Goal: Task Accomplishment & Management: Complete application form

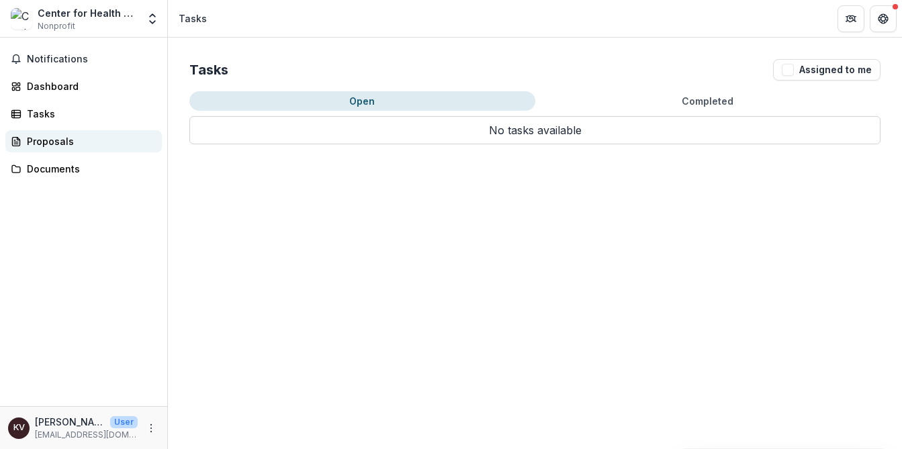
click at [46, 136] on div "Proposals" at bounding box center [89, 141] width 124 height 14
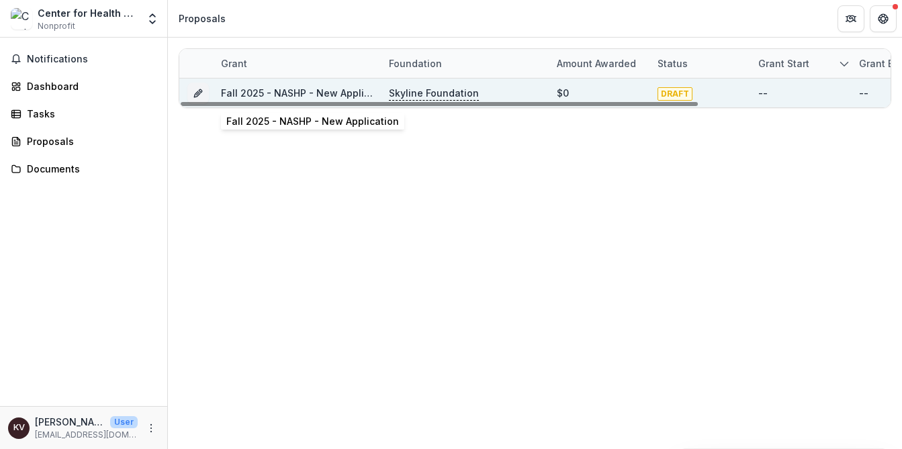
click at [247, 92] on link "Fall 2025 - NASHP - New Application" at bounding box center [307, 92] width 173 height 11
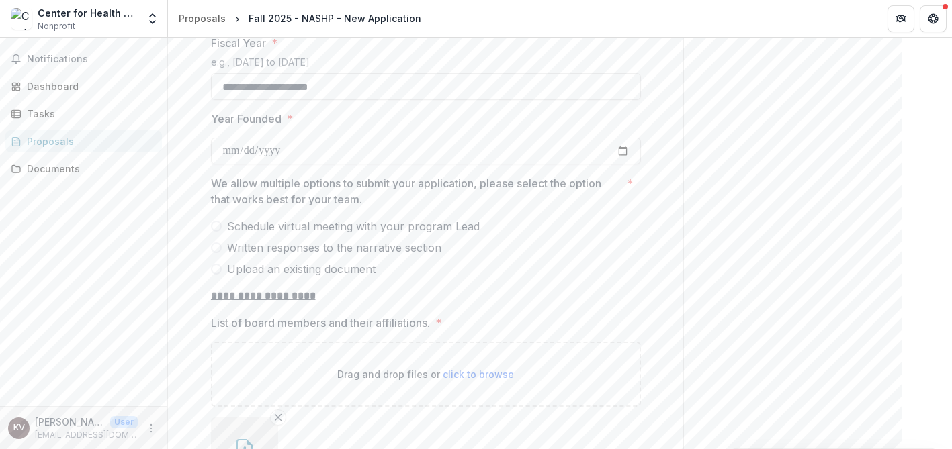
scroll to position [822, 0]
click at [212, 267] on span at bounding box center [216, 268] width 11 height 11
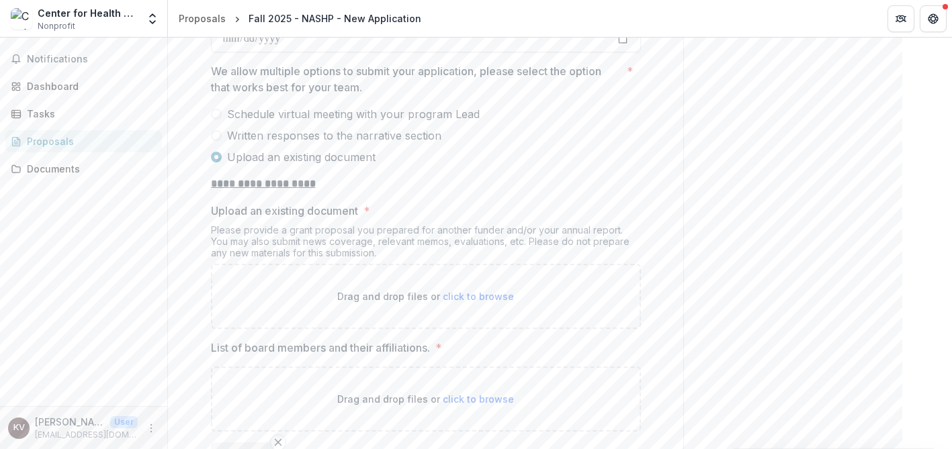
scroll to position [937, 0]
click at [469, 294] on span "click to browse" at bounding box center [478, 292] width 71 height 11
type input "**********"
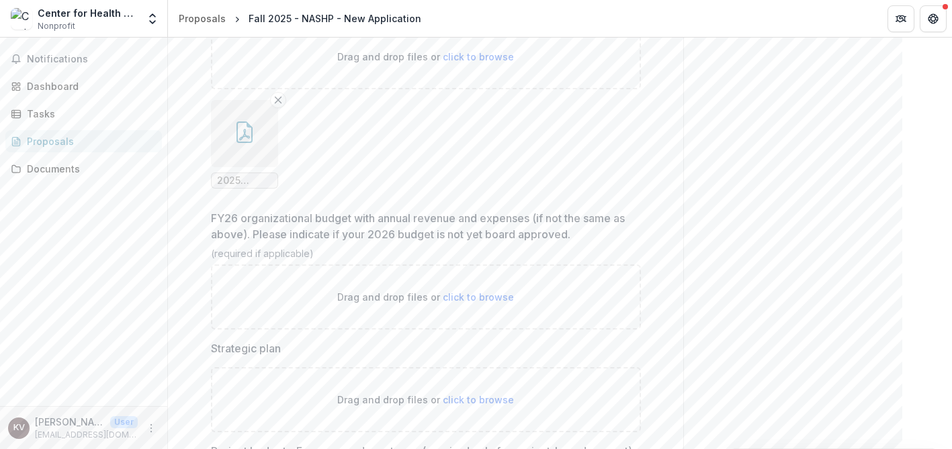
scroll to position [2107, 0]
click at [269, 277] on div "Drag and drop files or click to browse" at bounding box center [426, 295] width 430 height 65
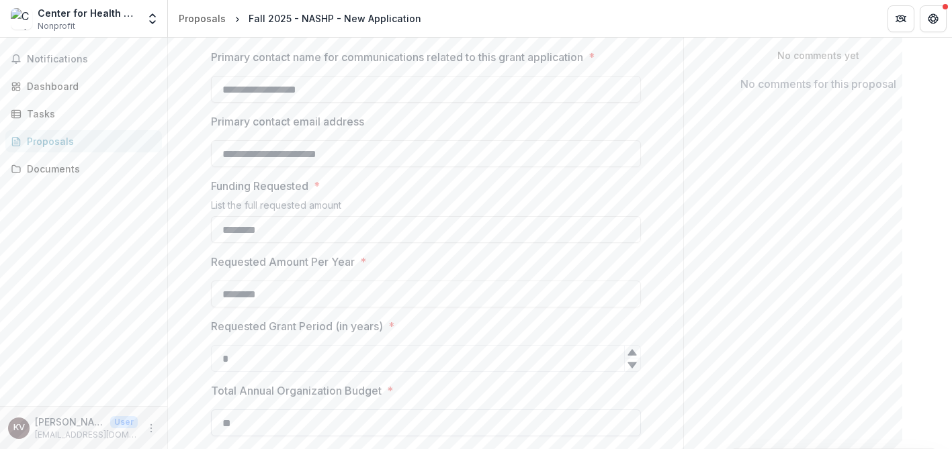
scroll to position [0, 0]
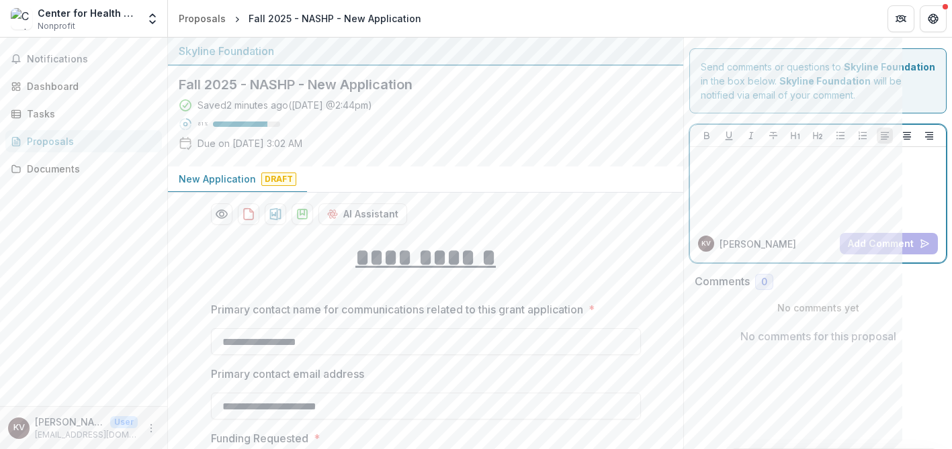
click at [704, 162] on p at bounding box center [817, 159] width 245 height 15
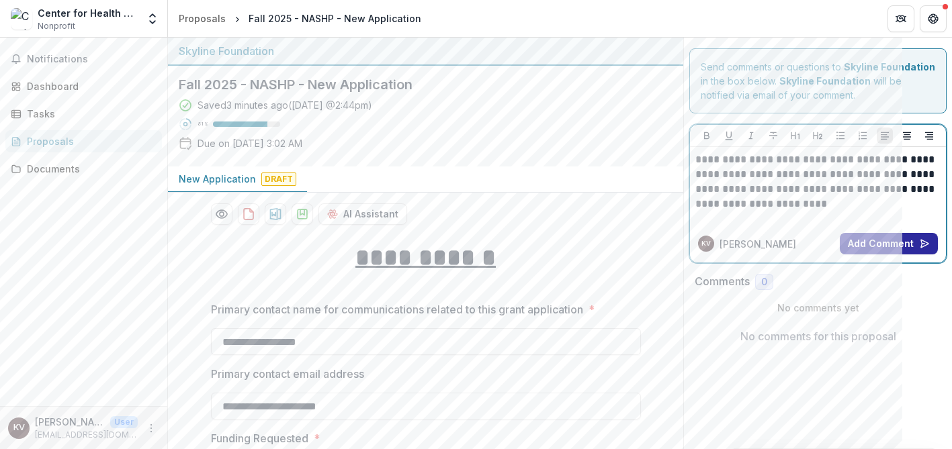
click at [881, 246] on button "Add Comment" at bounding box center [888, 243] width 98 height 21
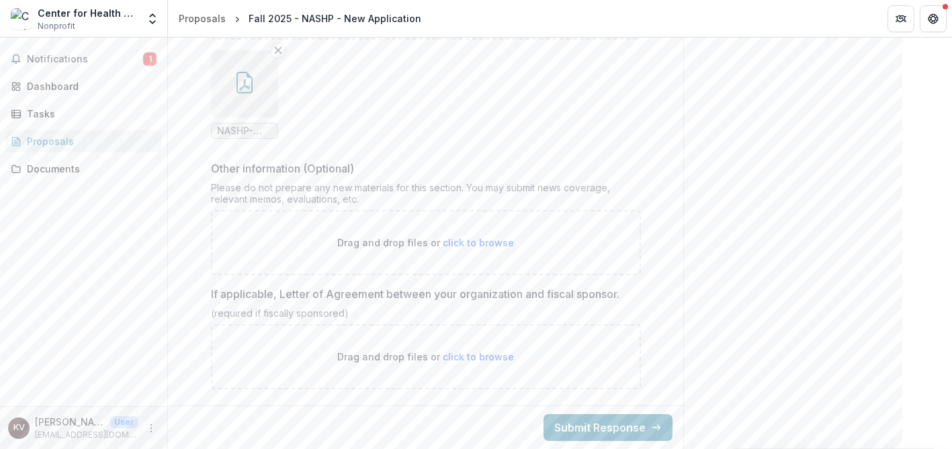
scroll to position [2617, 0]
click at [117, 60] on span "Notifications" at bounding box center [85, 59] width 116 height 11
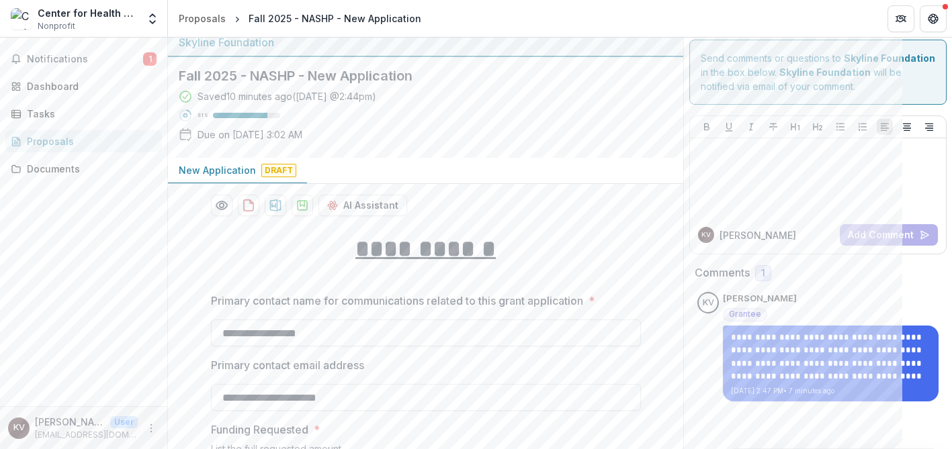
scroll to position [0, 0]
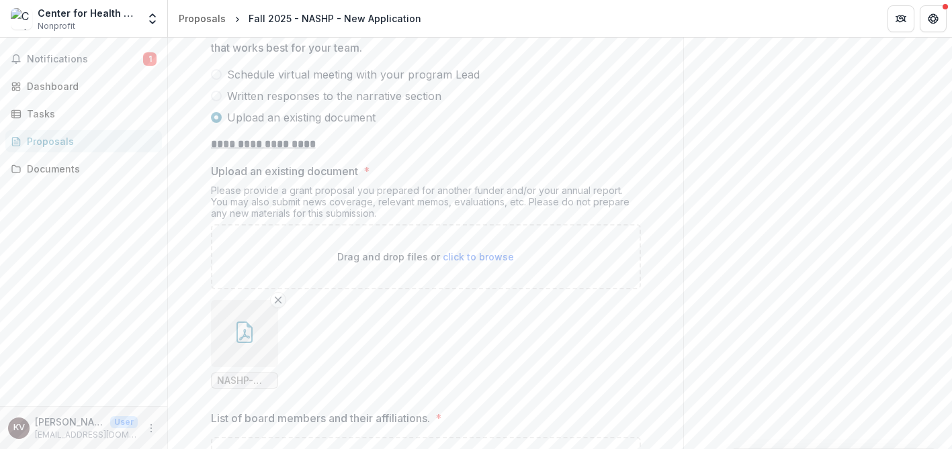
scroll to position [974, 0]
click at [275, 301] on icon "Remove File" at bounding box center [278, 299] width 11 height 11
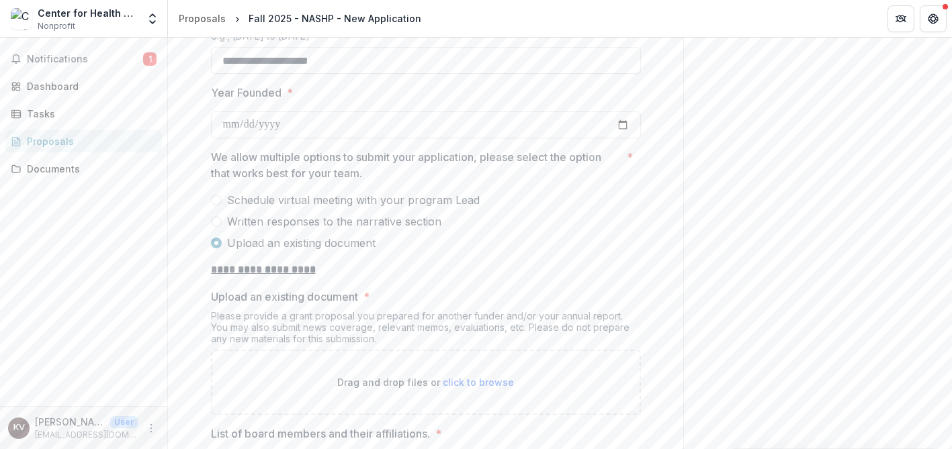
scroll to position [852, 0]
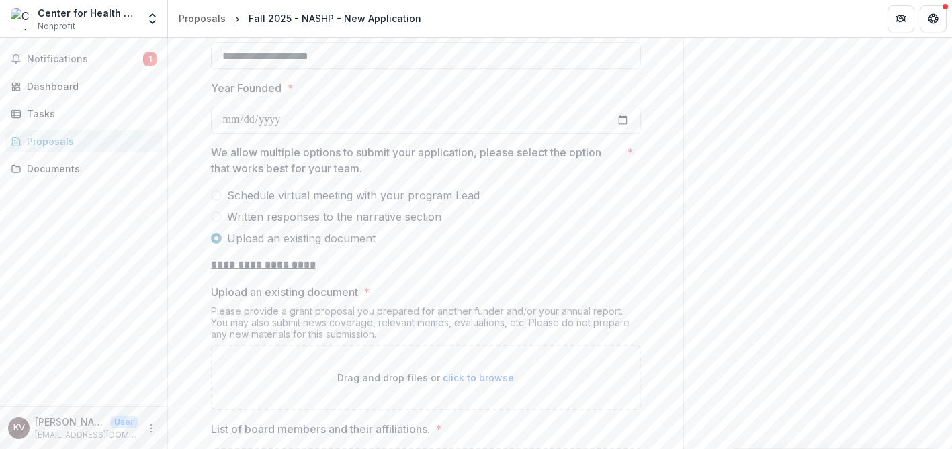
click at [216, 217] on span at bounding box center [216, 217] width 11 height 11
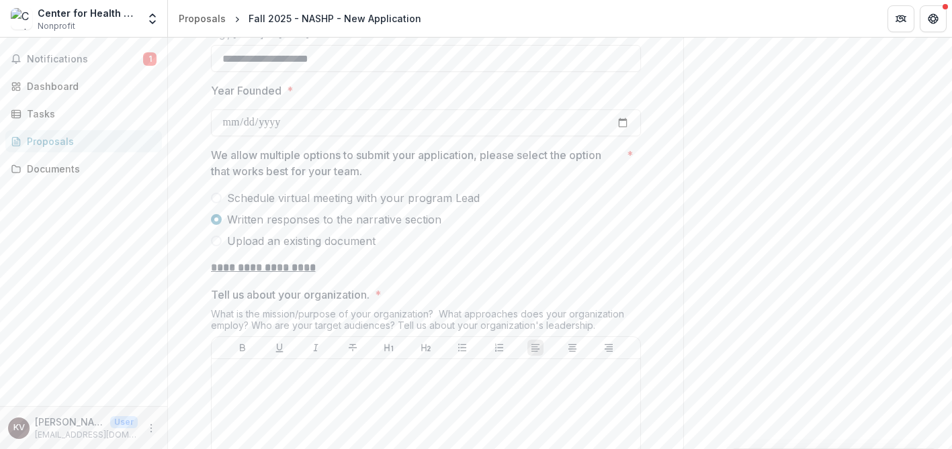
scroll to position [903, 0]
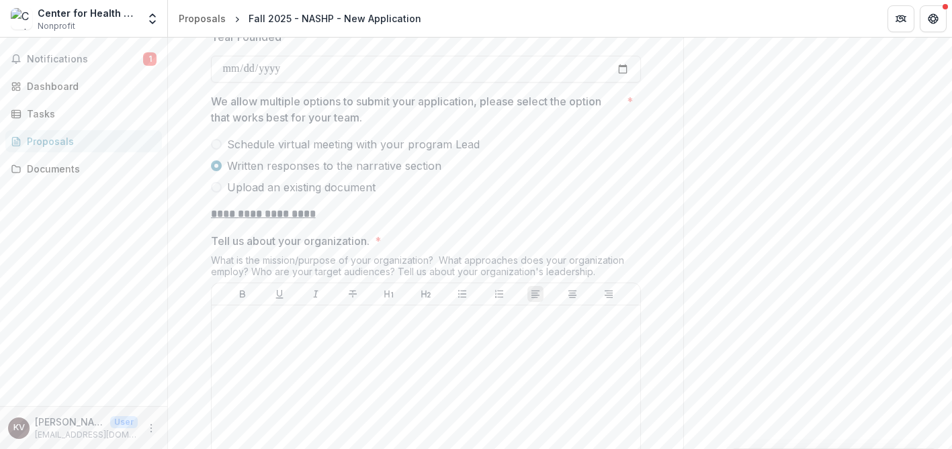
click at [215, 187] on span at bounding box center [216, 187] width 11 height 11
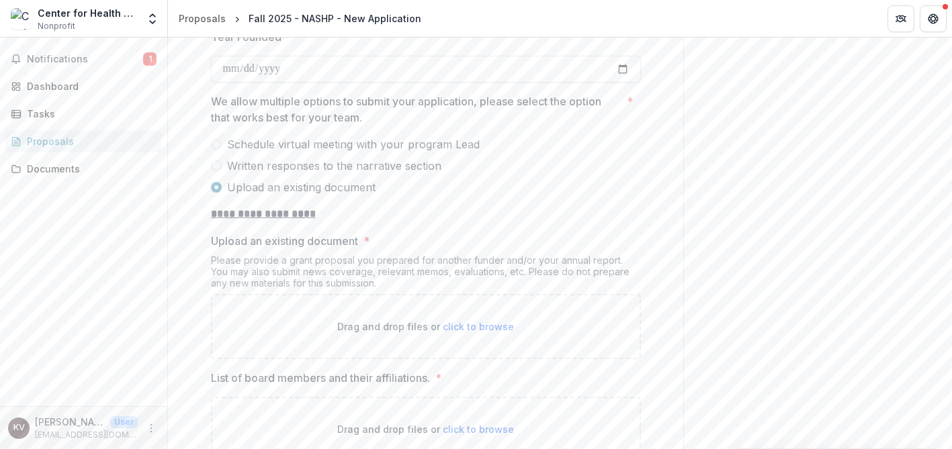
click at [213, 164] on span at bounding box center [216, 165] width 11 height 11
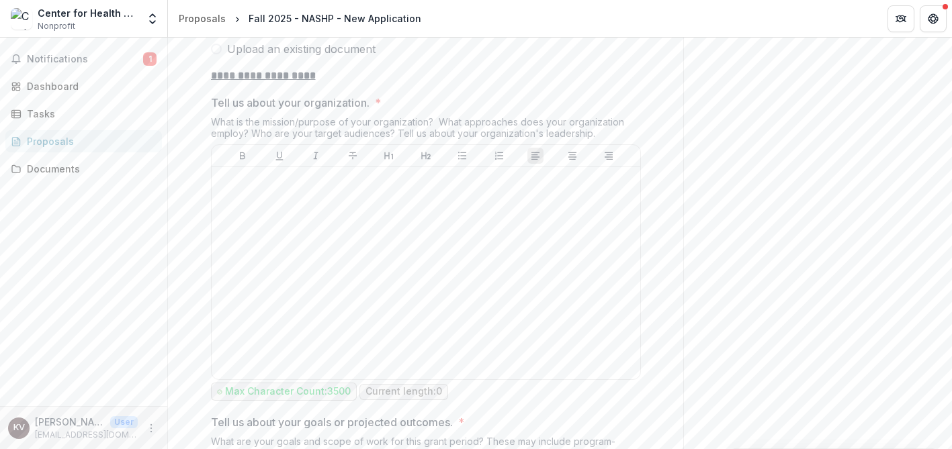
scroll to position [1044, 0]
click at [230, 174] on p at bounding box center [426, 178] width 418 height 15
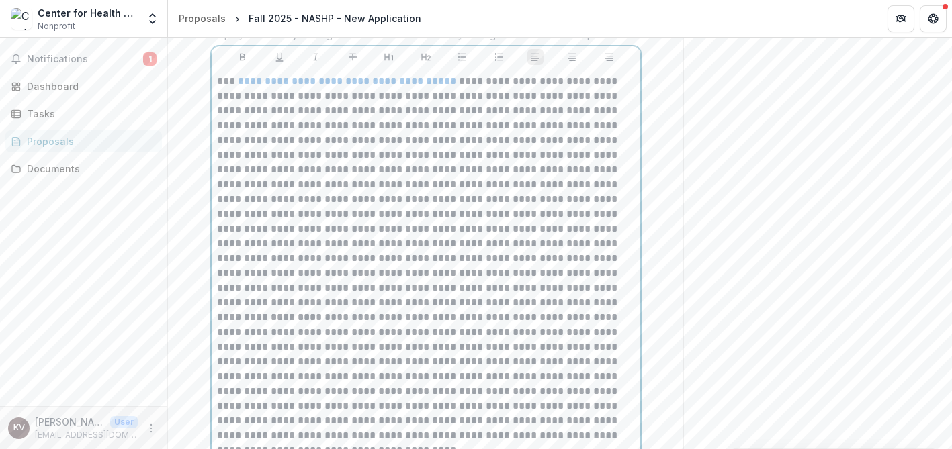
scroll to position [1140, 0]
click at [217, 317] on p "**********" at bounding box center [426, 384] width 418 height 148
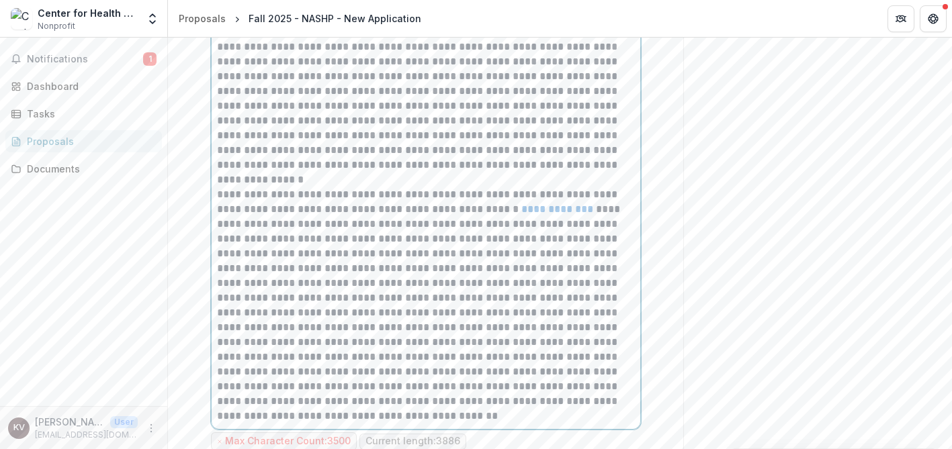
scroll to position [1558, 0]
click at [214, 195] on div "**********" at bounding box center [426, 40] width 428 height 779
click at [217, 195] on div "**********" at bounding box center [426, 40] width 418 height 768
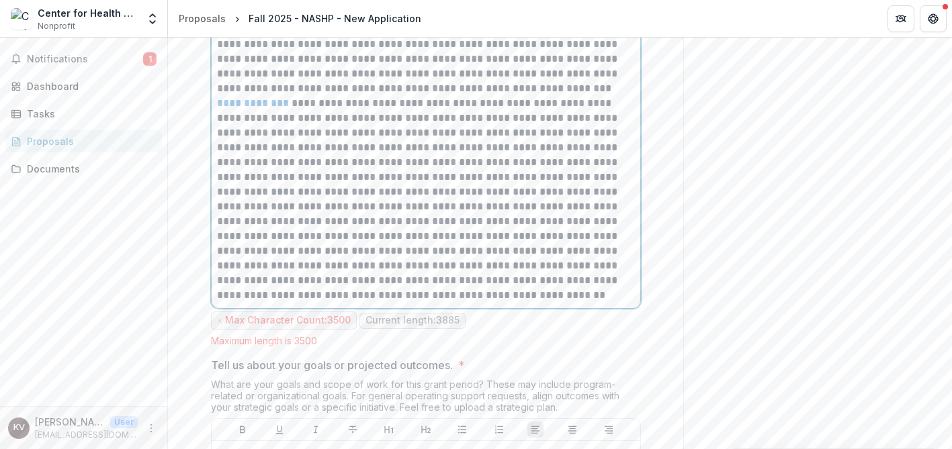
scroll to position [1565, 0]
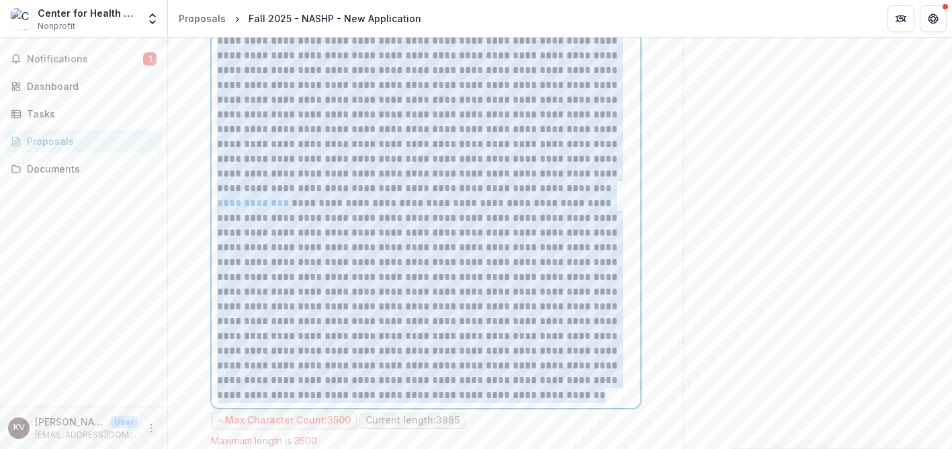
drag, startPoint x: 215, startPoint y: 174, endPoint x: 432, endPoint y: 408, distance: 319.8
click at [432, 408] on div "**********" at bounding box center [426, 15] width 430 height 788
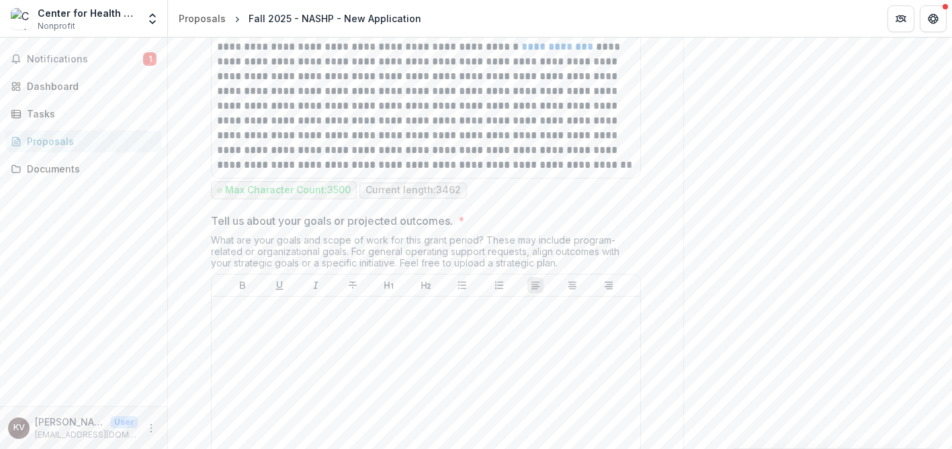
scroll to position [1737, 0]
click at [274, 340] on div at bounding box center [426, 402] width 418 height 201
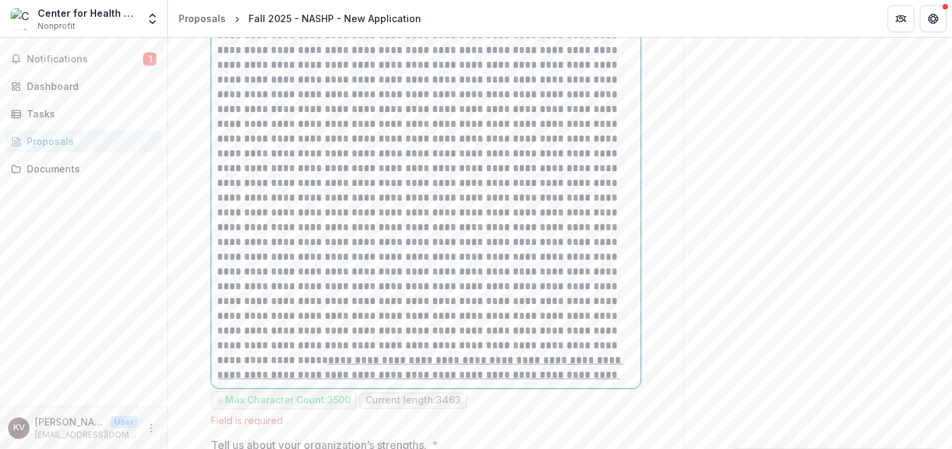
scroll to position [2477, 0]
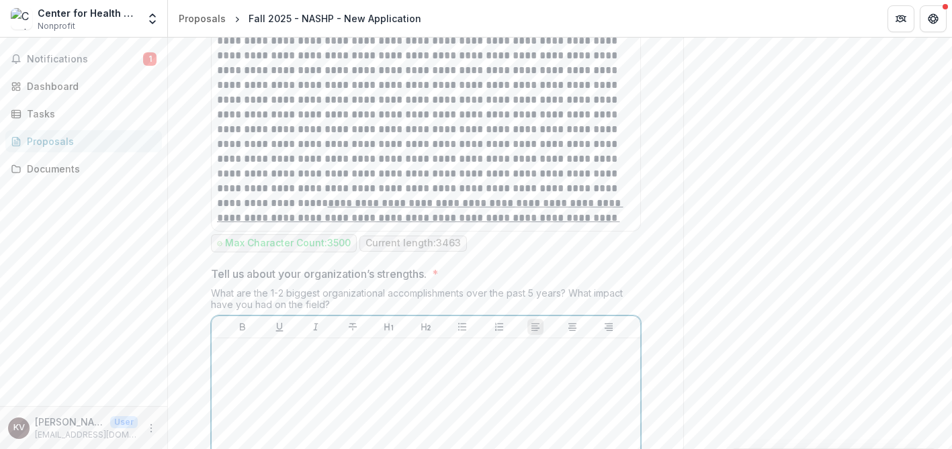
click at [271, 369] on div at bounding box center [426, 444] width 418 height 201
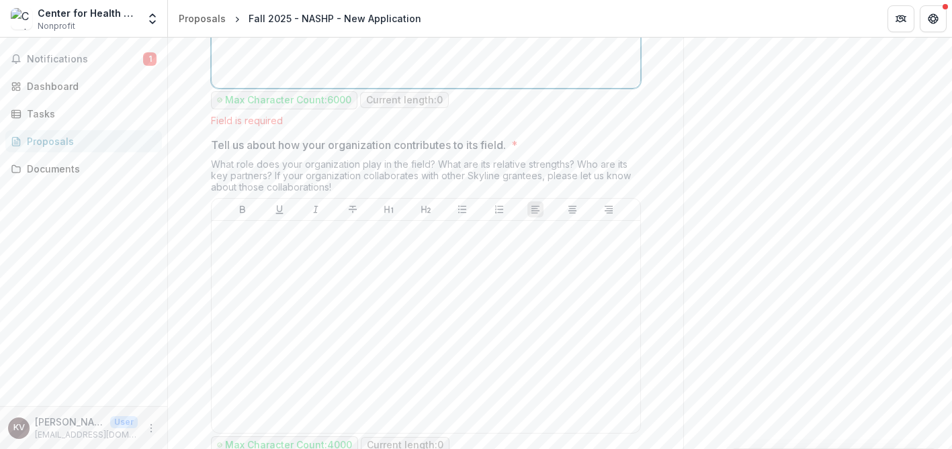
scroll to position [2785, 0]
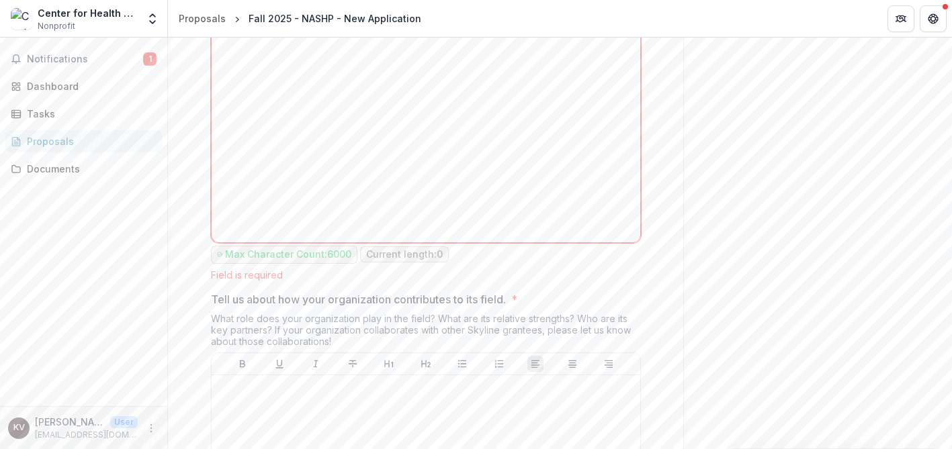
click at [49, 298] on div "Notifications 1 Dashboard Tasks Proposals Documents" at bounding box center [83, 222] width 167 height 369
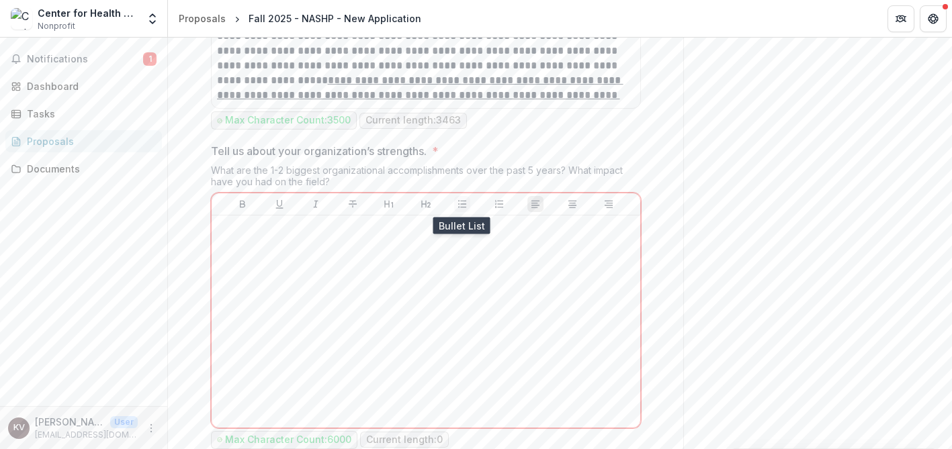
scroll to position [2615, 0]
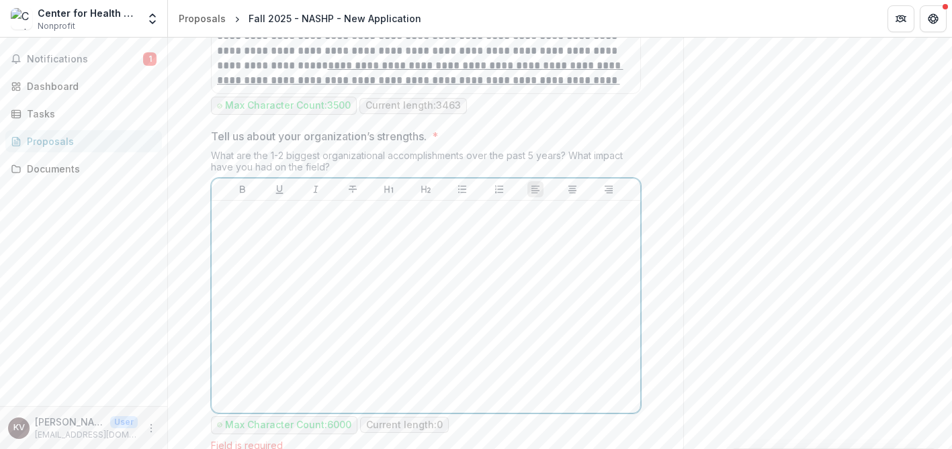
click at [224, 206] on p at bounding box center [426, 213] width 418 height 15
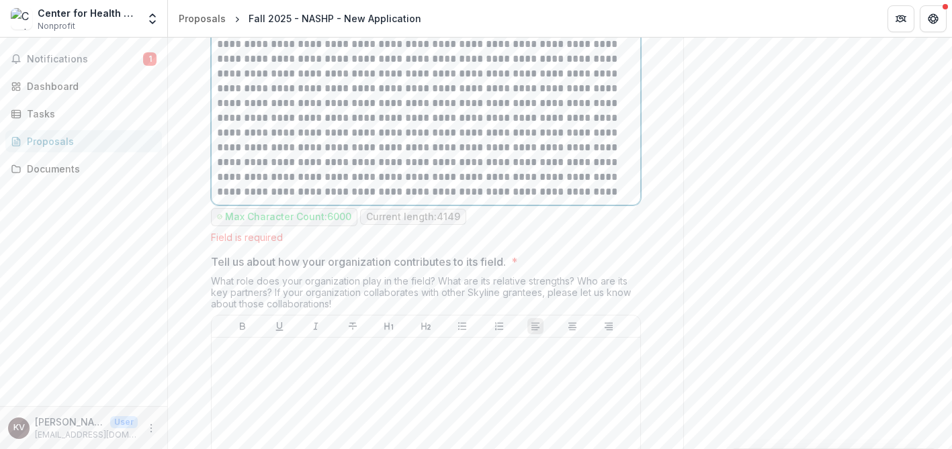
scroll to position [3419, 0]
click at [254, 356] on div at bounding box center [426, 443] width 418 height 201
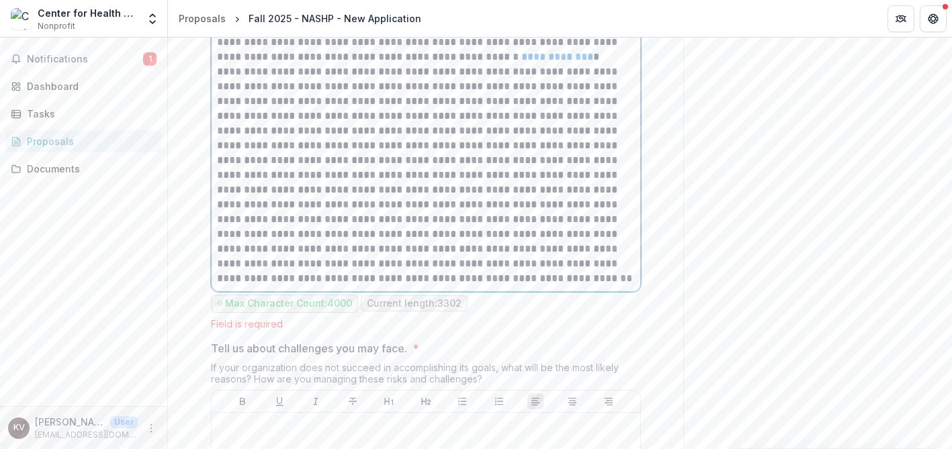
scroll to position [4114, 0]
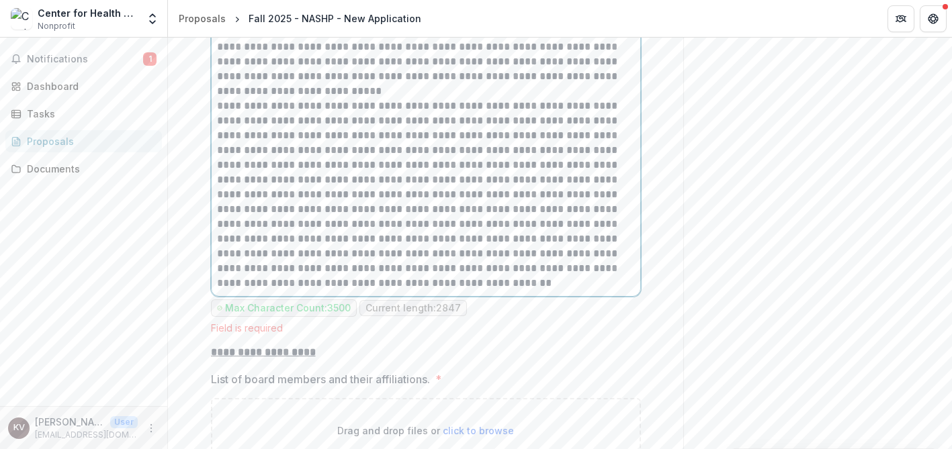
scroll to position [4905, 0]
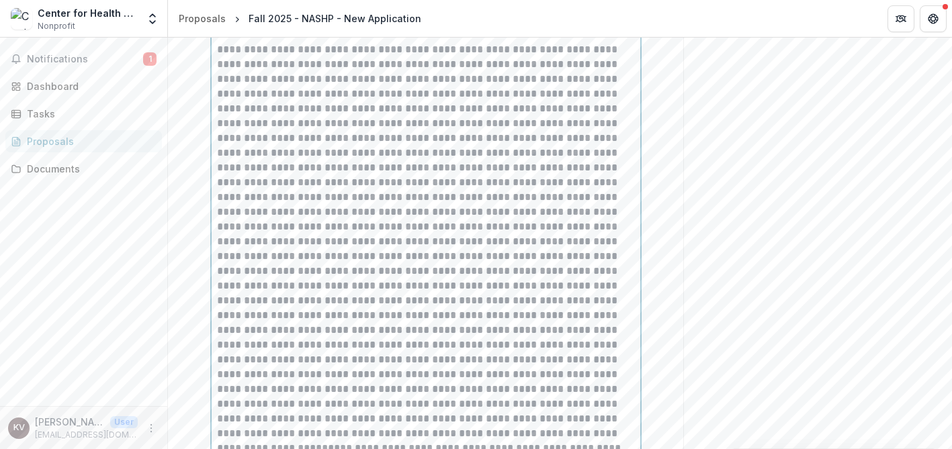
scroll to position [2256, 0]
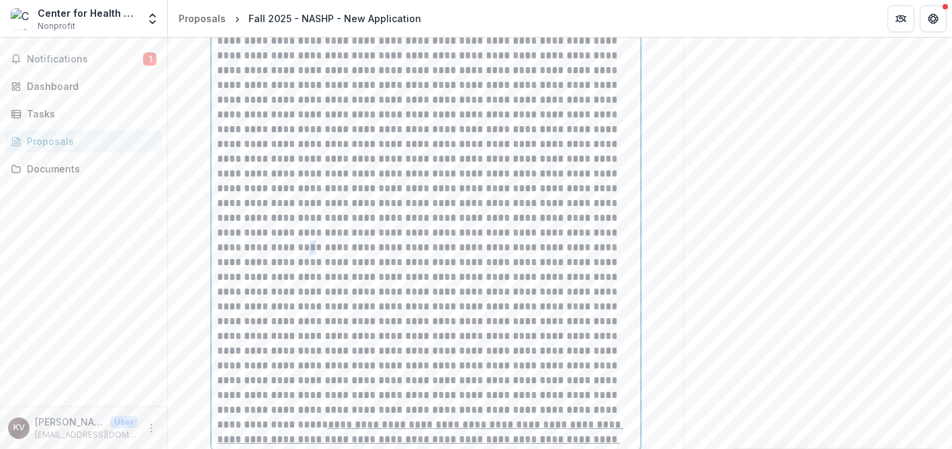
click at [591, 213] on p "**********" at bounding box center [426, 181] width 418 height 532
click at [596, 186] on p "**********" at bounding box center [426, 181] width 418 height 532
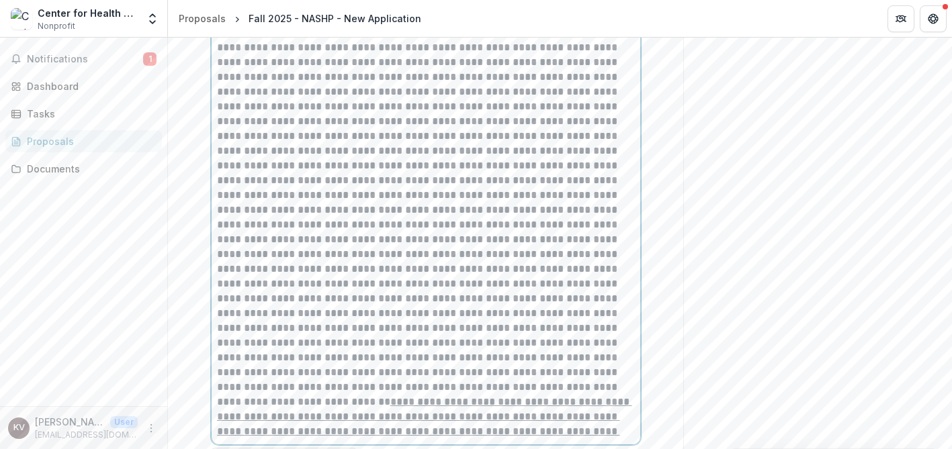
scroll to position [2279, 0]
click at [387, 302] on p "**********" at bounding box center [426, 165] width 418 height 547
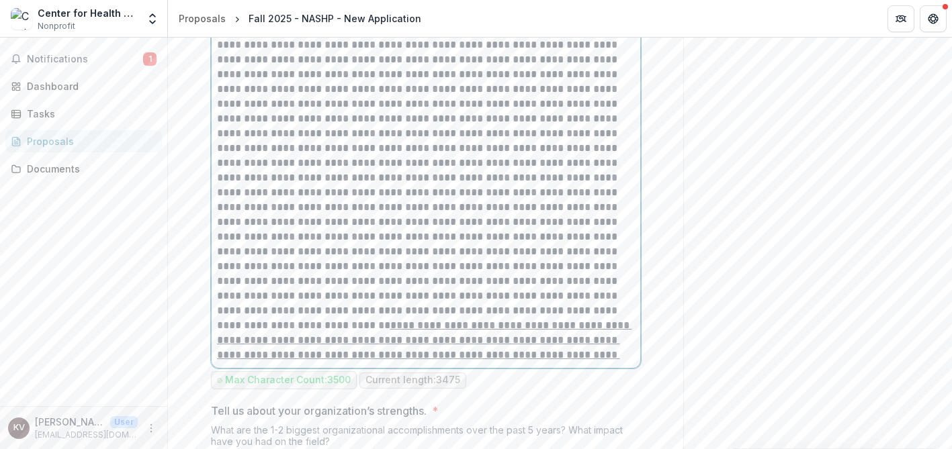
scroll to position [2372, 0]
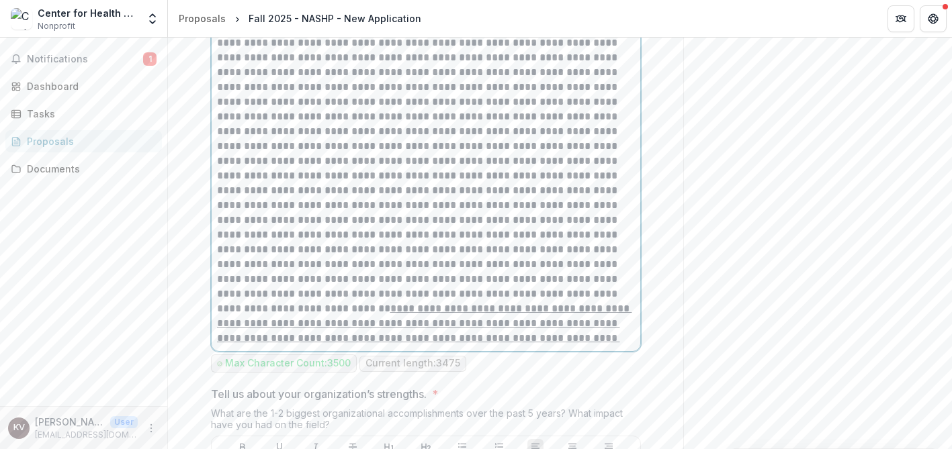
click at [447, 304] on u "**********" at bounding box center [424, 331] width 415 height 54
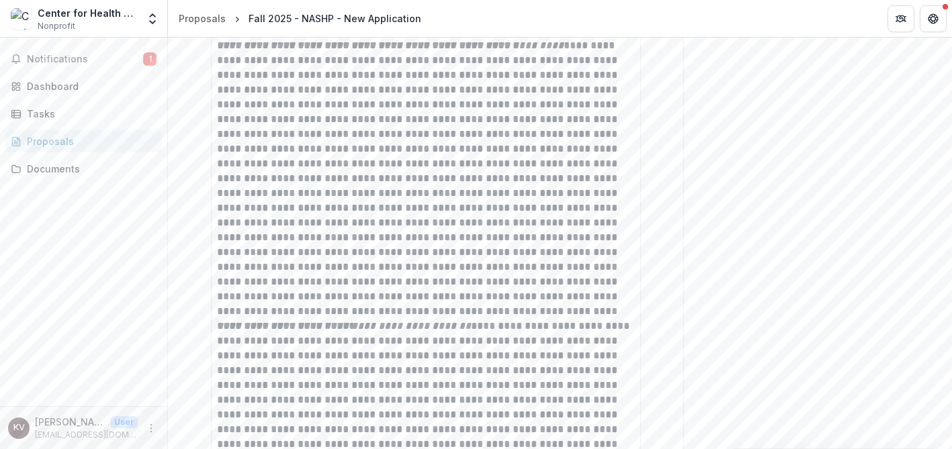
scroll to position [3138, 0]
click at [462, 326] on p "**********" at bounding box center [426, 406] width 418 height 177
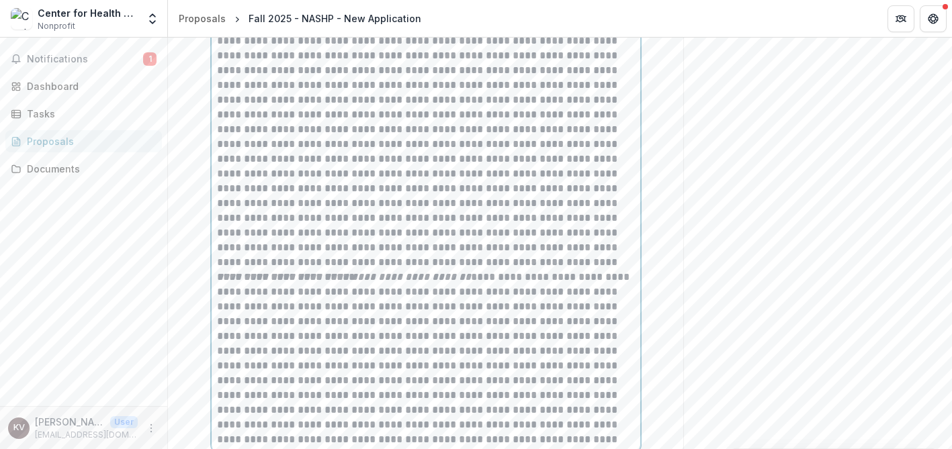
click at [461, 278] on p "**********" at bounding box center [426, 358] width 418 height 177
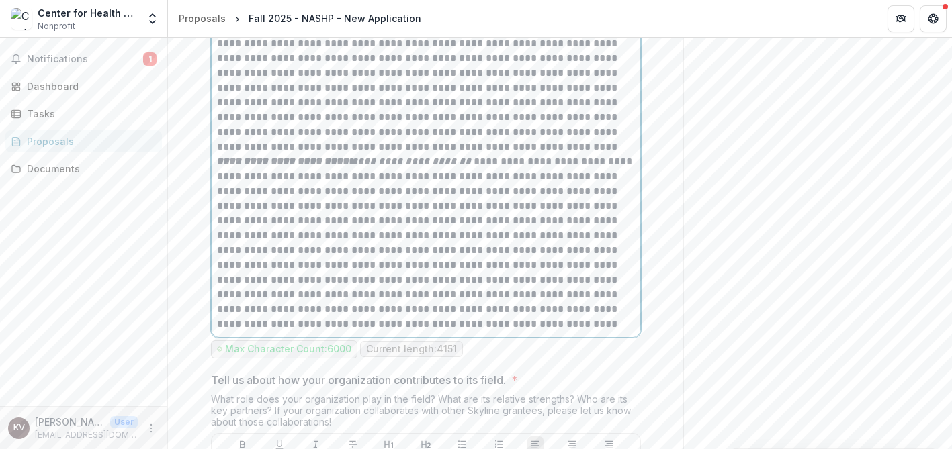
scroll to position [3311, 0]
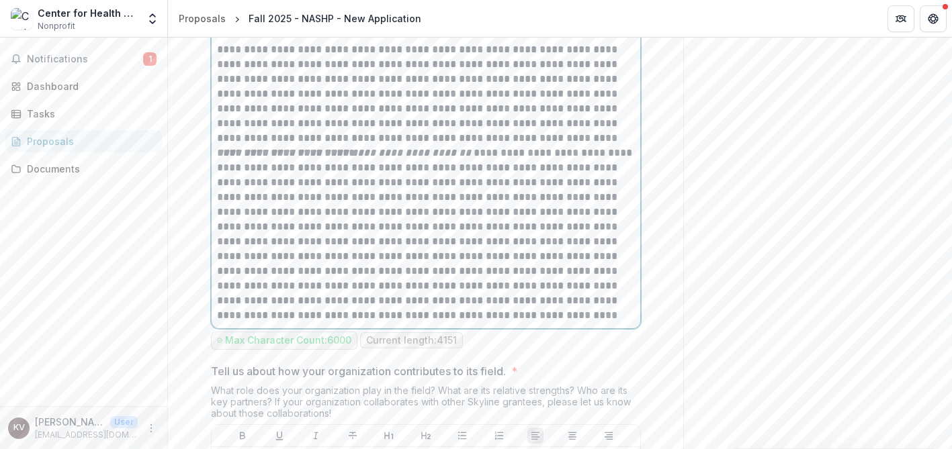
click at [538, 317] on p "**********" at bounding box center [426, 234] width 418 height 177
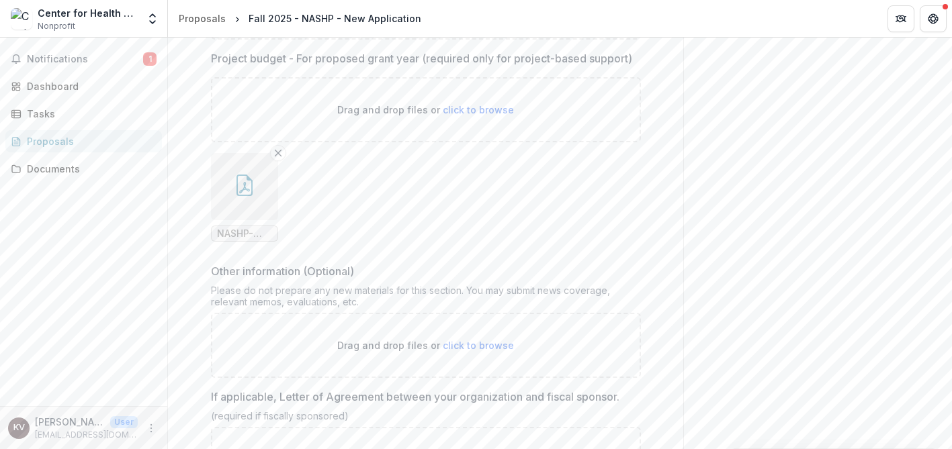
scroll to position [6408, 0]
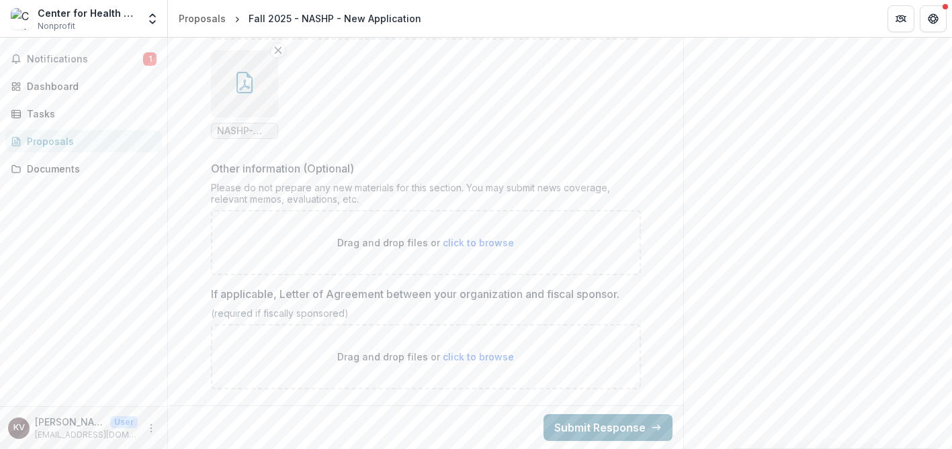
click at [601, 423] on button "Submit Response" at bounding box center [607, 427] width 129 height 27
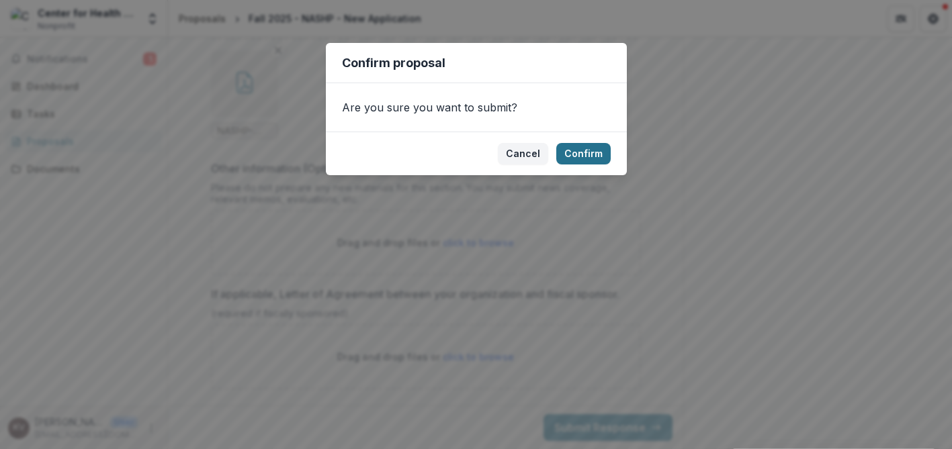
click at [580, 154] on button "Confirm" at bounding box center [583, 153] width 54 height 21
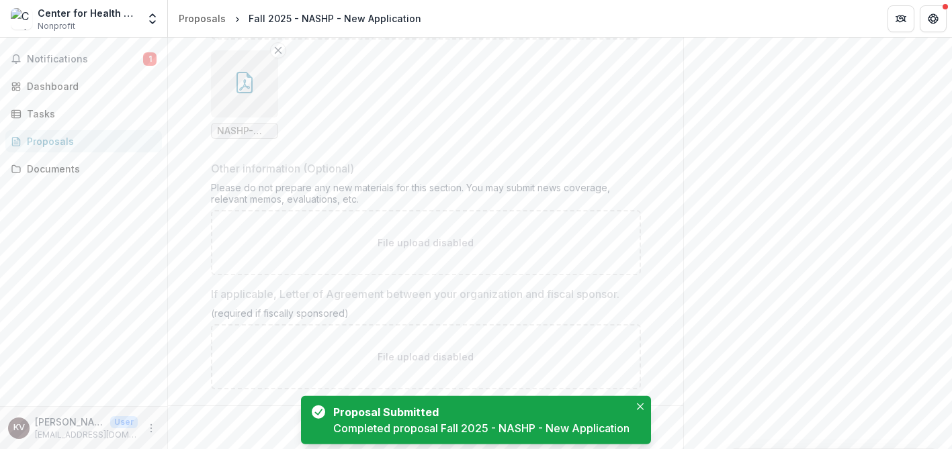
scroll to position [13, 0]
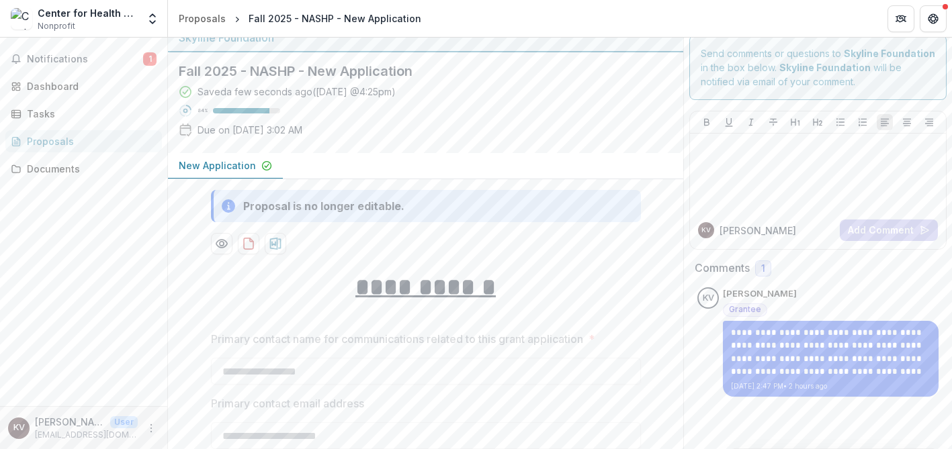
click at [244, 246] on icon "download-proposal" at bounding box center [248, 243] width 13 height 13
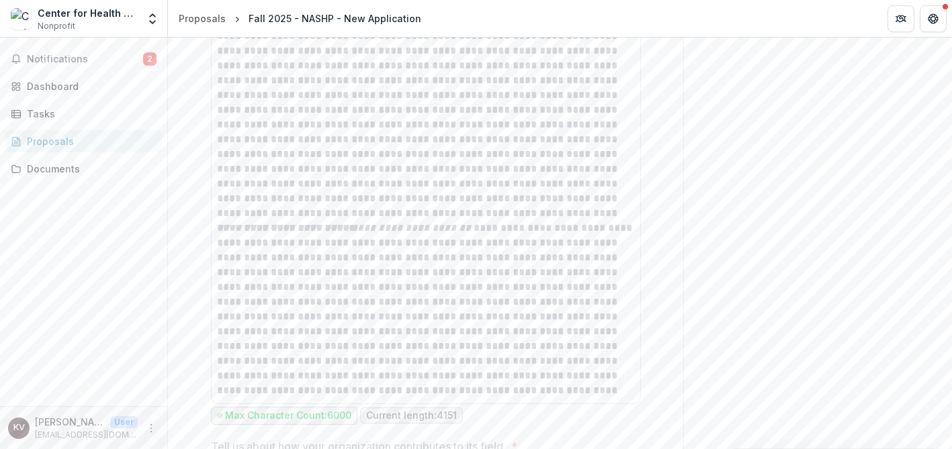
scroll to position [2845, 0]
click at [58, 59] on span "Notifications" at bounding box center [85, 59] width 116 height 11
click at [48, 232] on div "Notifications 2 Unread 2 Archived KV [PERSON_NAME] changed Fall 2025 - NASHP - …" at bounding box center [83, 222] width 167 height 369
click at [52, 60] on span "Notifications" at bounding box center [85, 59] width 116 height 11
click at [51, 88] on div "Dashboard" at bounding box center [89, 86] width 124 height 14
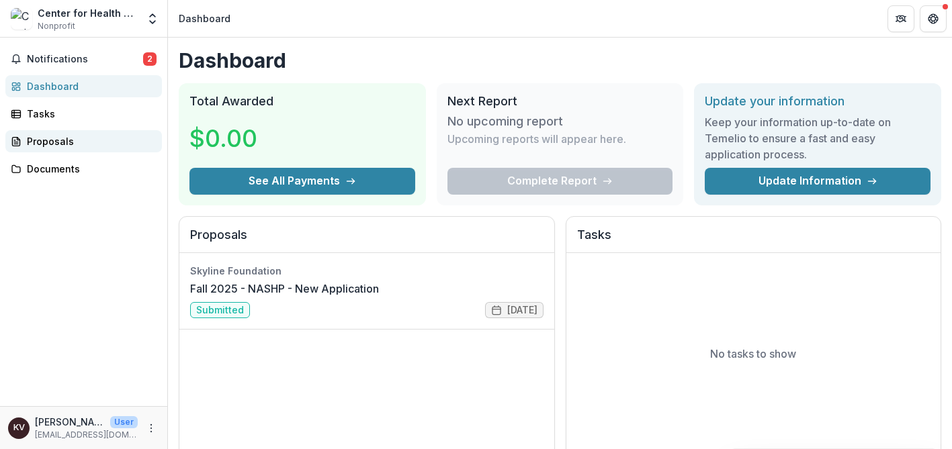
click at [37, 140] on div "Proposals" at bounding box center [89, 141] width 124 height 14
